Goal: Feedback & Contribution: Contribute content

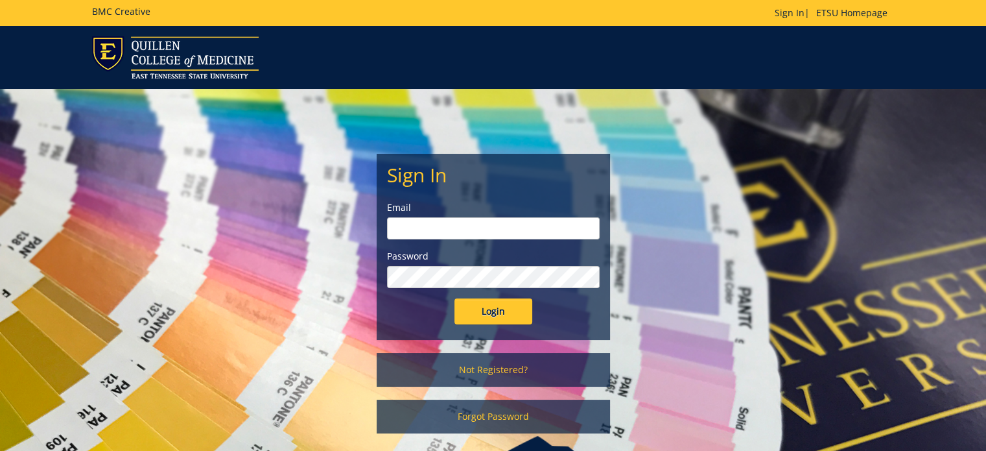
click at [423, 224] on input "email" at bounding box center [493, 228] width 213 height 22
type input "[PERSON_NAME][EMAIL_ADDRESS][DOMAIN_NAME]"
click at [455, 298] on input "Login" at bounding box center [494, 311] width 78 height 26
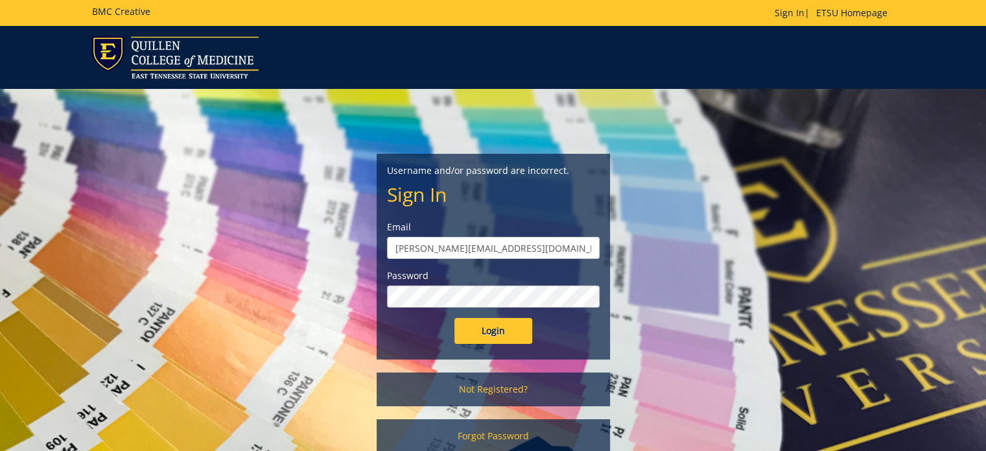
click at [455, 318] on input "Login" at bounding box center [494, 331] width 78 height 26
click at [790, 10] on link "Sign In" at bounding box center [790, 12] width 30 height 12
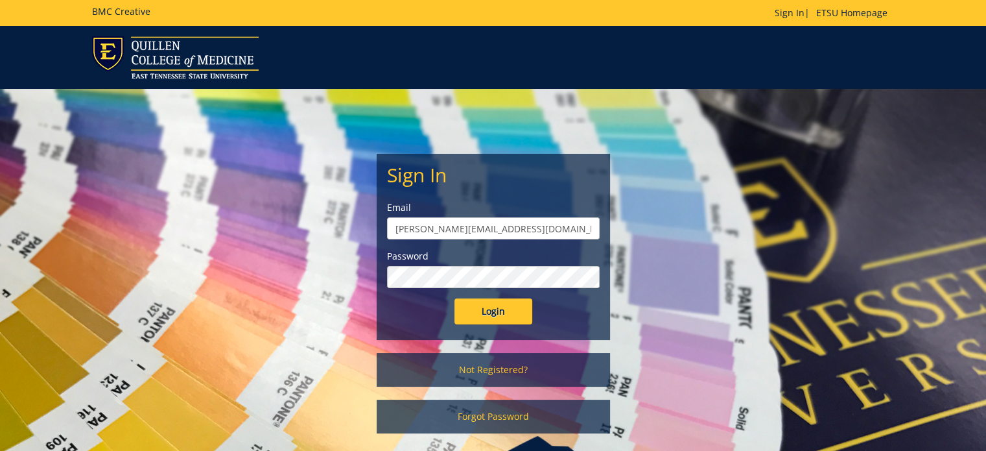
click at [455, 298] on input "Login" at bounding box center [494, 311] width 78 height 26
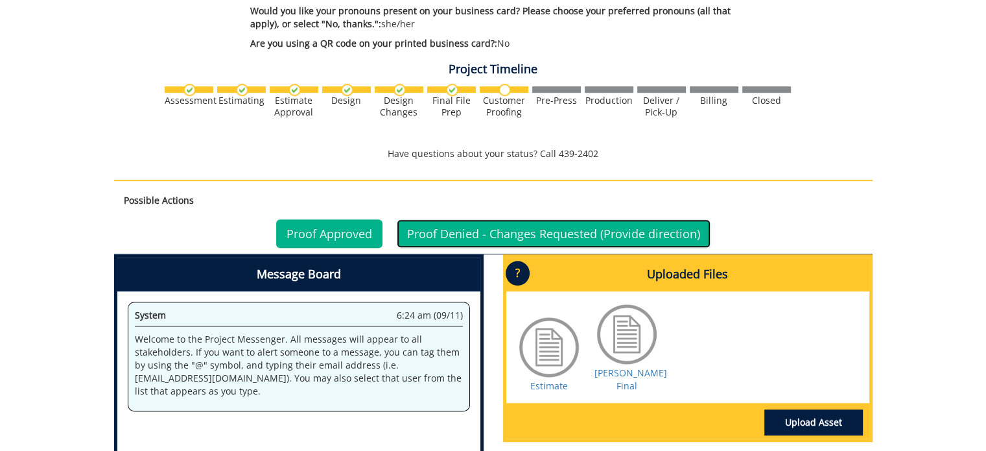
scroll to position [778, 0]
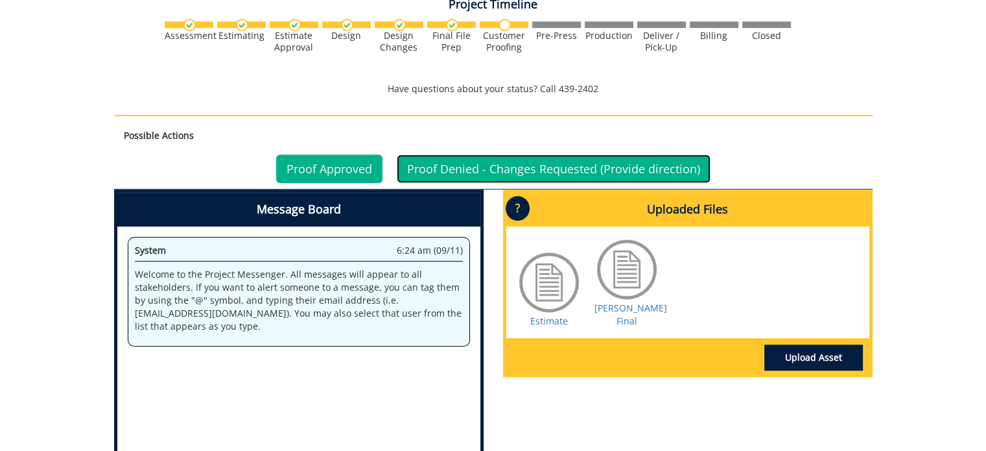
click at [514, 164] on link "Proof Denied - Changes Requested (Provide direction)" at bounding box center [554, 168] width 314 height 29
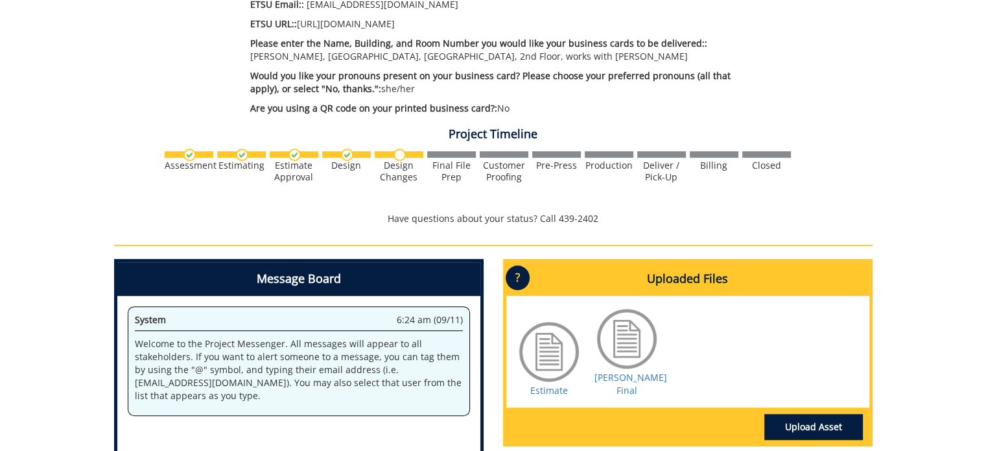
scroll to position [778, 0]
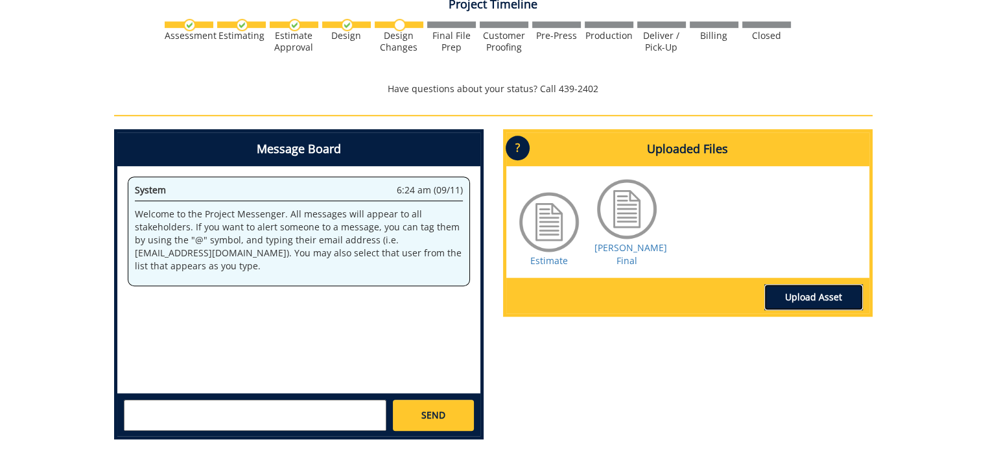
click at [802, 284] on link "Upload Asset" at bounding box center [813, 297] width 99 height 26
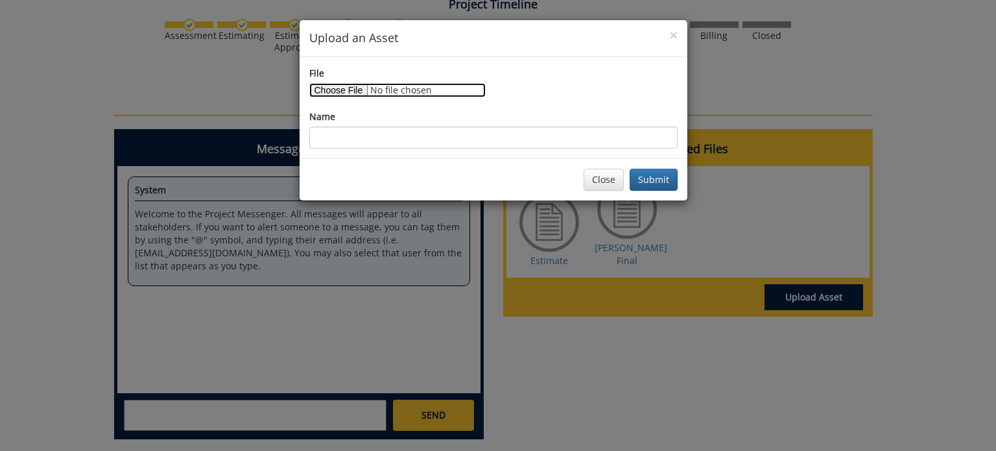
click at [344, 87] on input "File" at bounding box center [397, 90] width 176 height 14
type input "C:\fakepath\[PERSON_NAME] Revisions [DATE].jpeg"
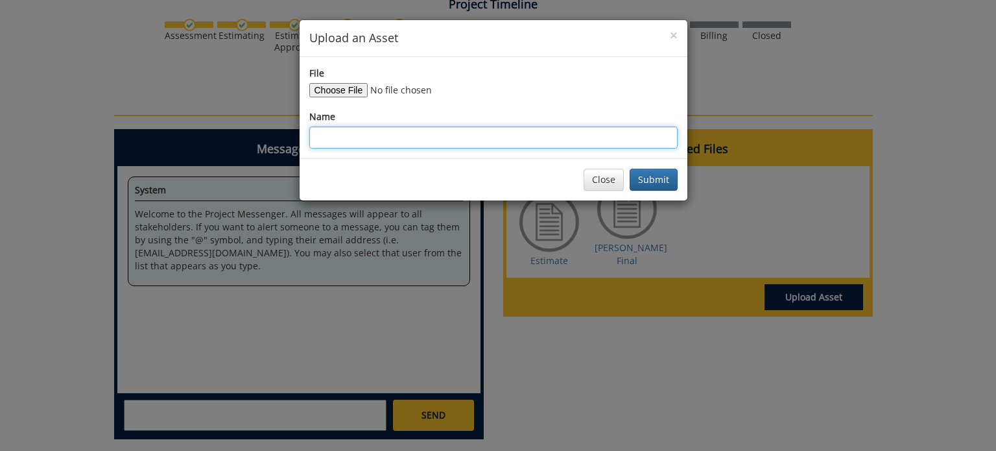
click at [364, 132] on input "Name" at bounding box center [493, 137] width 368 height 22
type input "[PERSON_NAME] Revisions [DATE]"
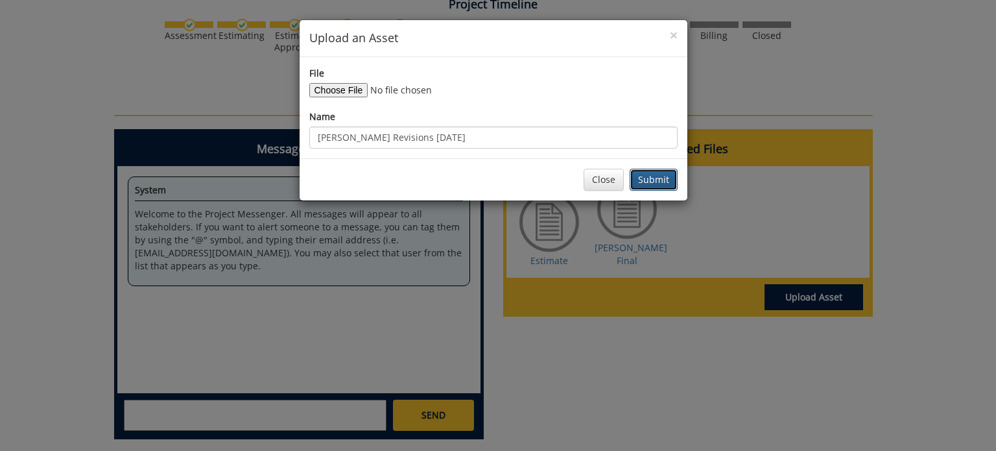
click at [658, 178] on button "Submit" at bounding box center [654, 180] width 48 height 22
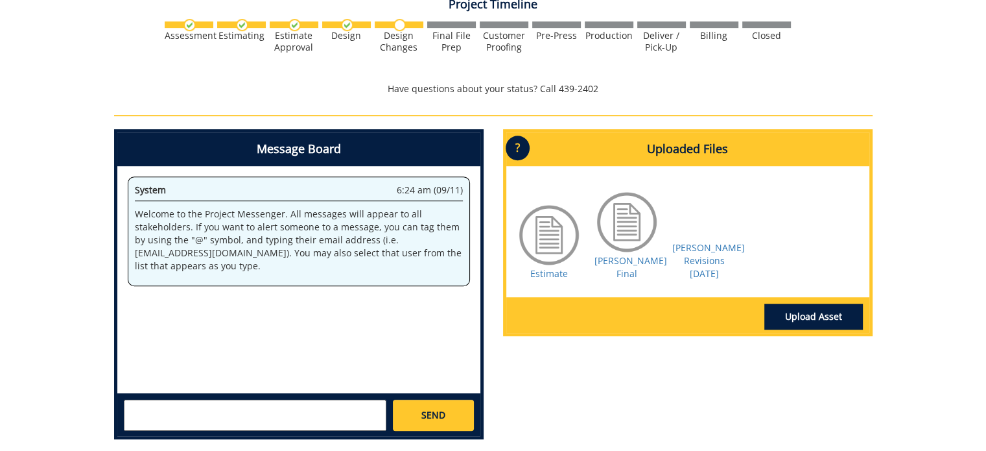
click at [139, 416] on textarea at bounding box center [255, 414] width 263 height 31
type textarea "@"
click at [702, 251] on link "[PERSON_NAME] Revisions [DATE]" at bounding box center [708, 260] width 73 height 38
click at [796, 309] on link "Upload Asset" at bounding box center [813, 316] width 99 height 26
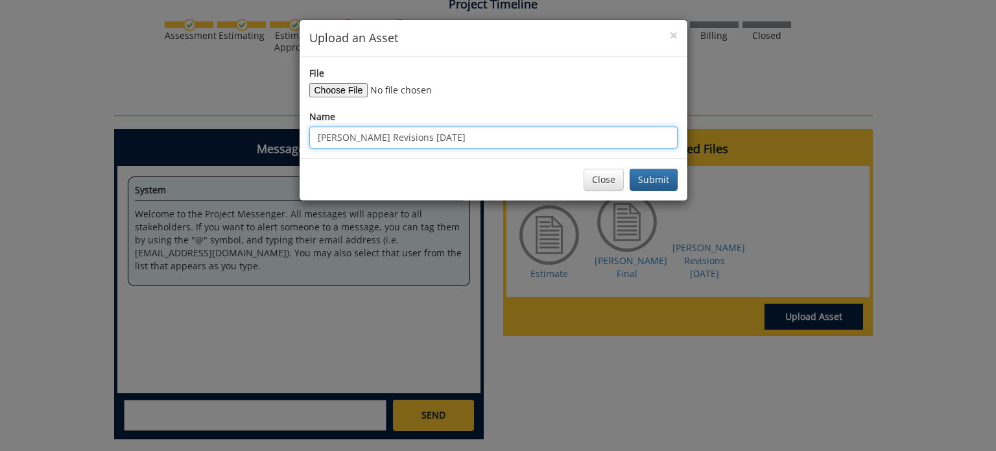
drag, startPoint x: 423, startPoint y: 137, endPoint x: 230, endPoint y: 176, distance: 197.2
click at [231, 155] on div "× Upload an Asset File Name [PERSON_NAME] Revisions [DATE] Close Submit" at bounding box center [498, 225] width 996 height 451
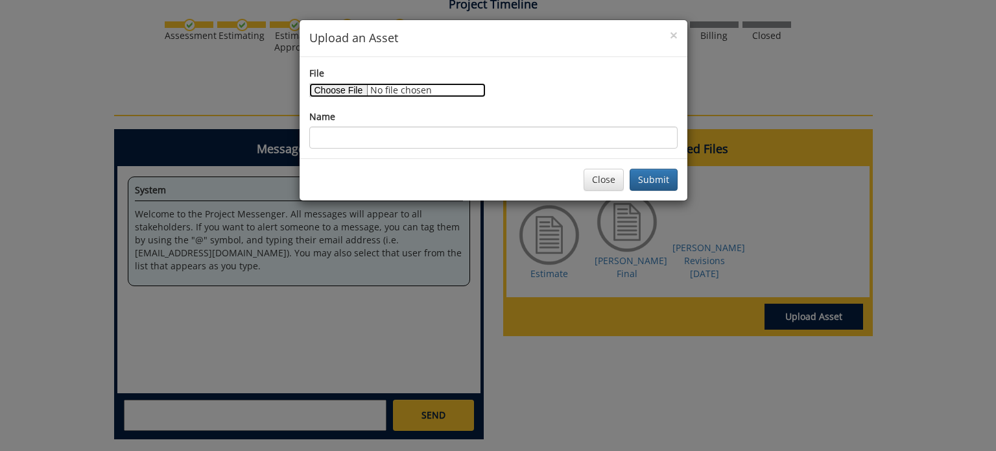
click at [383, 90] on input "File" at bounding box center [397, 90] width 176 height 14
type input "C:\fakepath\[PERSON_NAME] Revisions [DATE].pdf"
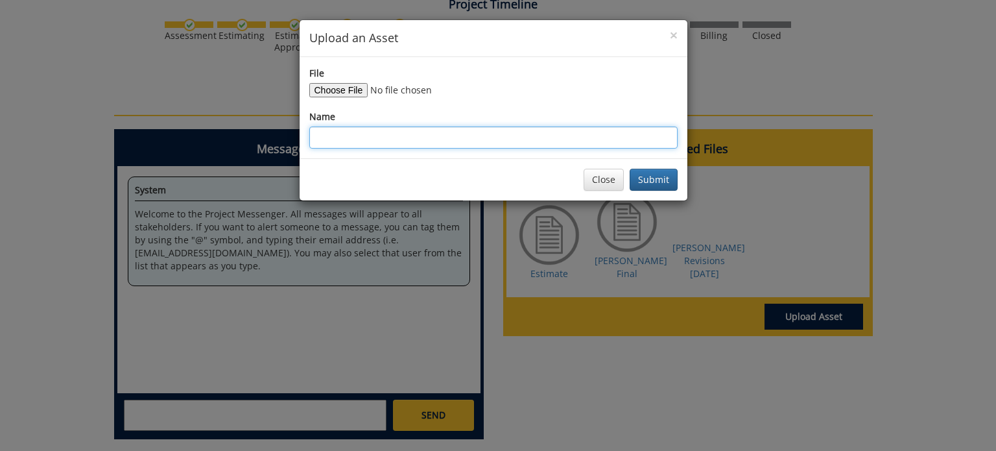
click at [344, 130] on input "Name" at bounding box center [493, 137] width 368 height 22
type input "[PERSON_NAME] Revision [DATE]"
click at [630, 169] on button "Submit" at bounding box center [654, 180] width 48 height 22
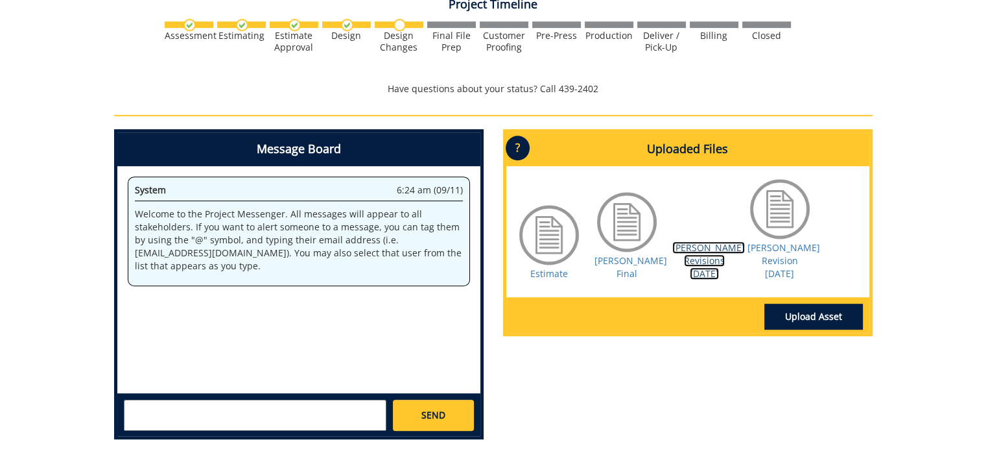
click at [688, 254] on link "[PERSON_NAME] Revisions [DATE]" at bounding box center [708, 260] width 73 height 38
click at [685, 255] on link "[PERSON_NAME] Revisions [DATE]" at bounding box center [708, 260] width 73 height 38
click at [150, 405] on textarea at bounding box center [255, 414] width 263 height 31
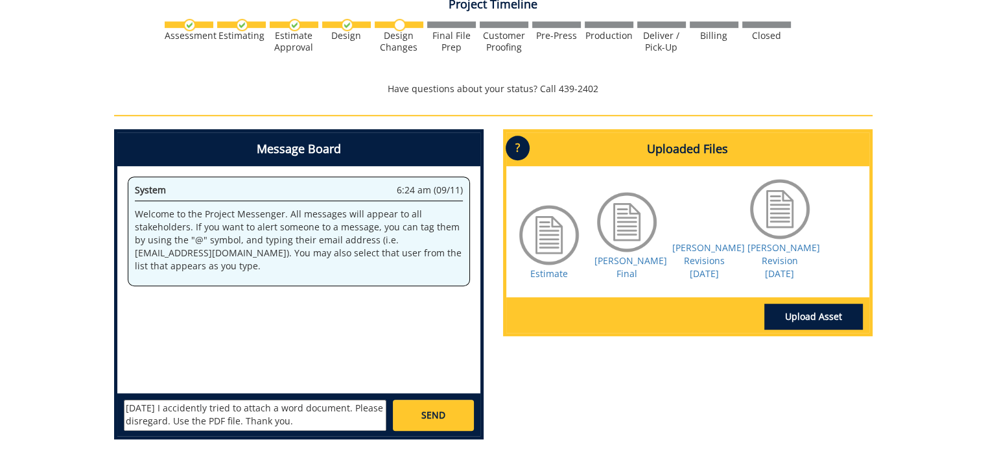
click at [124, 408] on textarea "[DATE] I accidently tried to attach a word document. Please disregard. Use the …" at bounding box center [255, 414] width 263 height 31
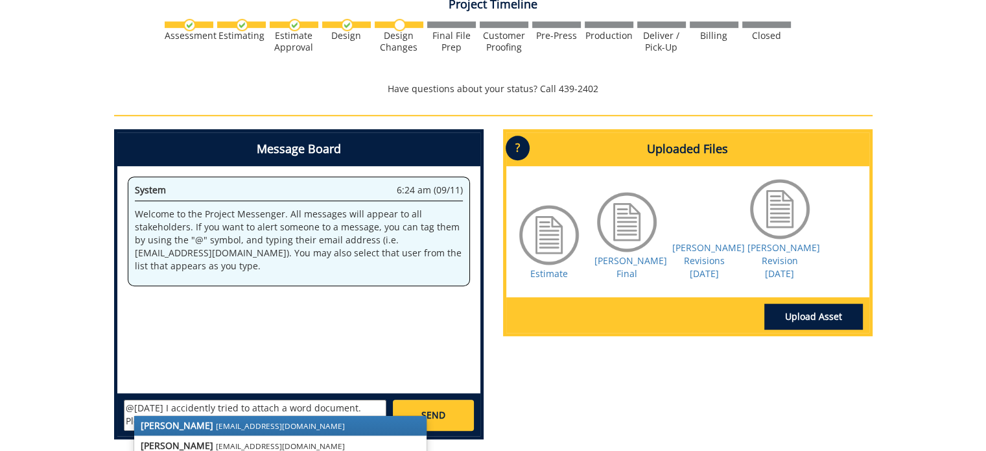
scroll to position [843, 0]
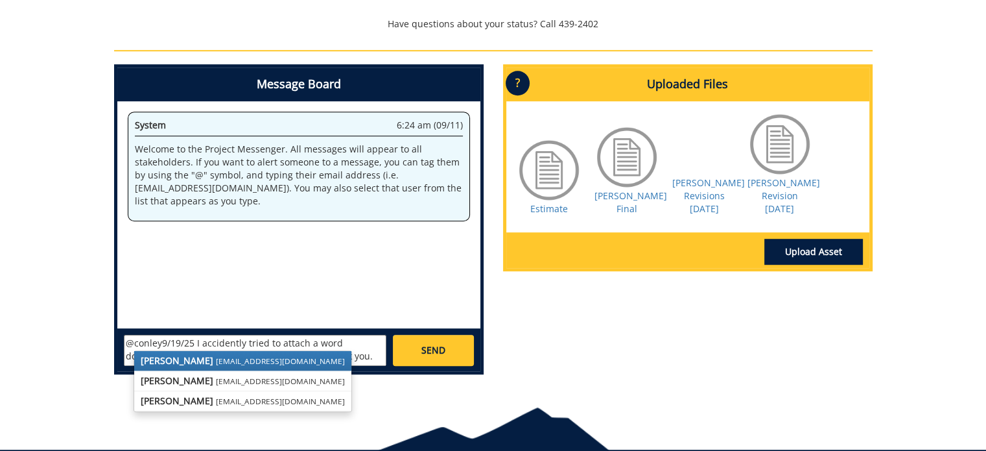
click at [179, 351] on link "[PERSON_NAME] [EMAIL_ADDRESS][DOMAIN_NAME]" at bounding box center [242, 360] width 217 height 19
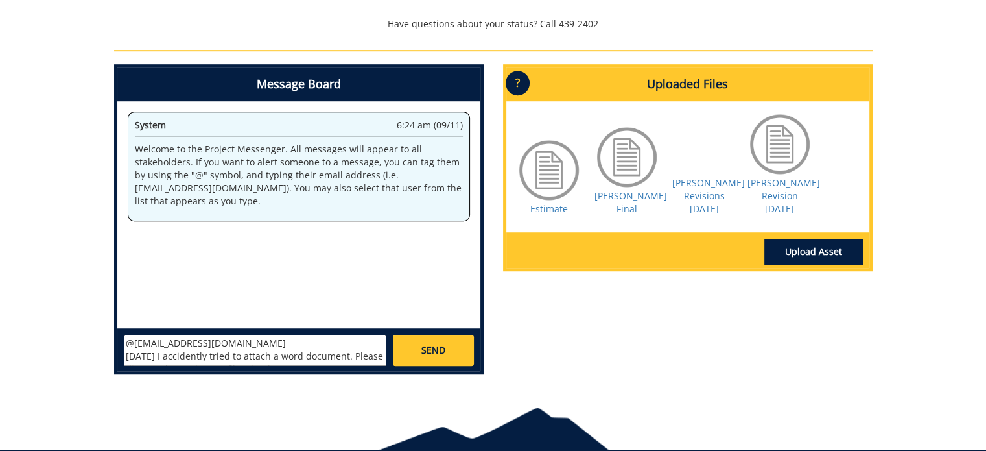
click at [233, 336] on textarea "@[EMAIL_ADDRESS][DOMAIN_NAME] [DATE] I accidently tried to attach a word docume…" at bounding box center [255, 350] width 263 height 31
type textarea "@[EMAIL_ADDRESS][DOMAIN_NAME] [PERSON_NAME] did not see a name to send the revi…"
click at [438, 349] on span "SEND" at bounding box center [433, 350] width 24 height 13
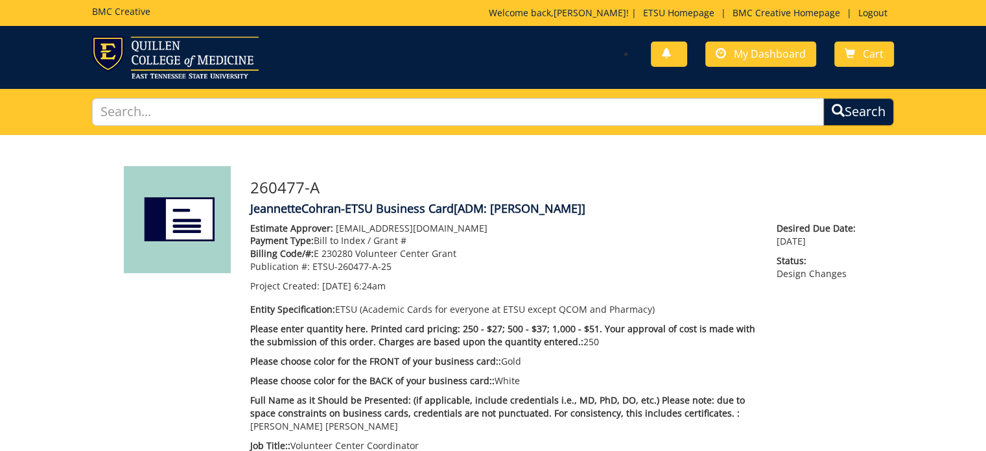
scroll to position [209, 0]
click at [774, 51] on span "My Dashboard" at bounding box center [770, 54] width 72 height 14
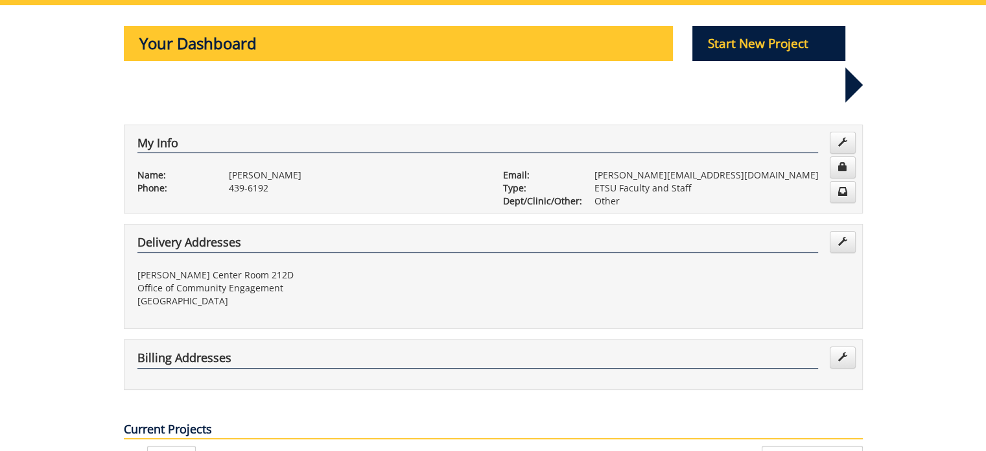
scroll to position [324, 0]
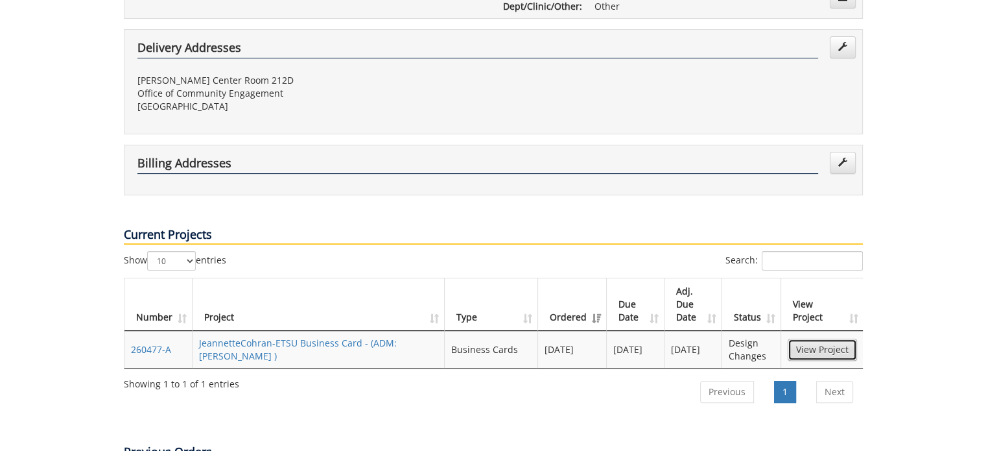
click at [820, 338] on link "View Project" at bounding box center [822, 349] width 69 height 22
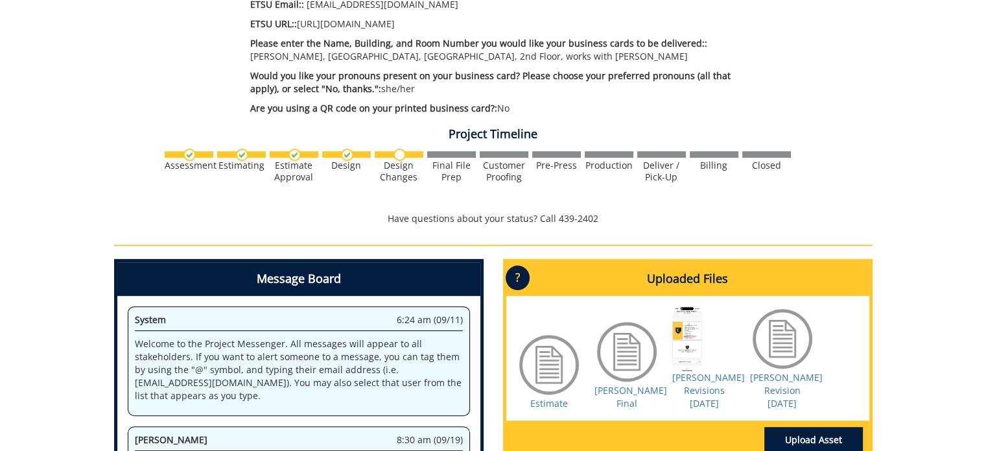
scroll to position [713, 0]
